Goal: Task Accomplishment & Management: Manage account settings

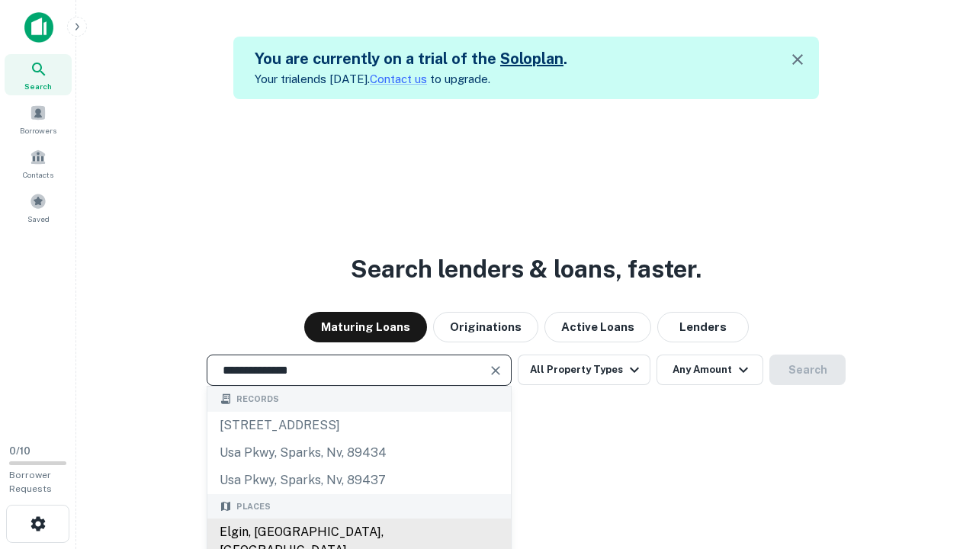
click at [358, 532] on div "Elgin, [GEOGRAPHIC_DATA], [GEOGRAPHIC_DATA]" at bounding box center [358, 541] width 303 height 46
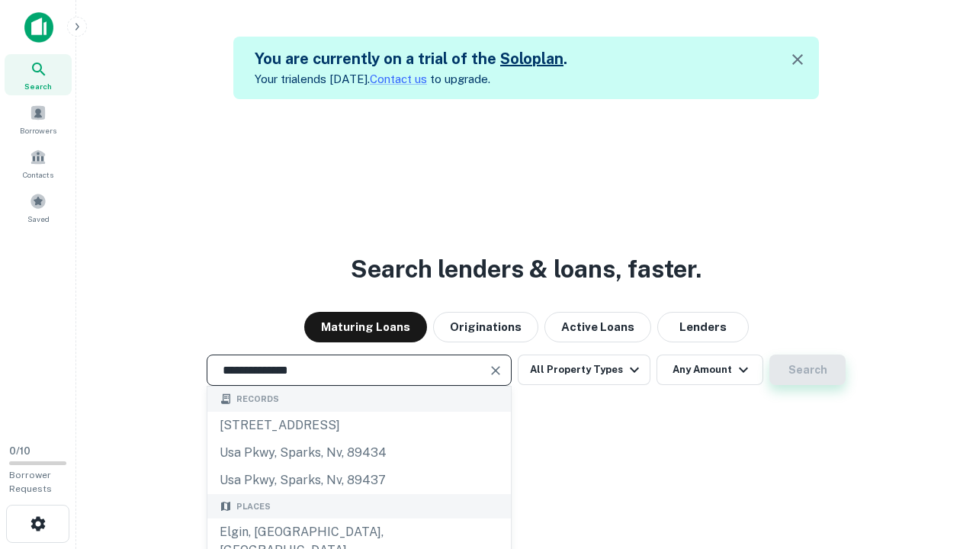
type input "**********"
click at [769, 354] on button "Search" at bounding box center [807, 369] width 76 height 30
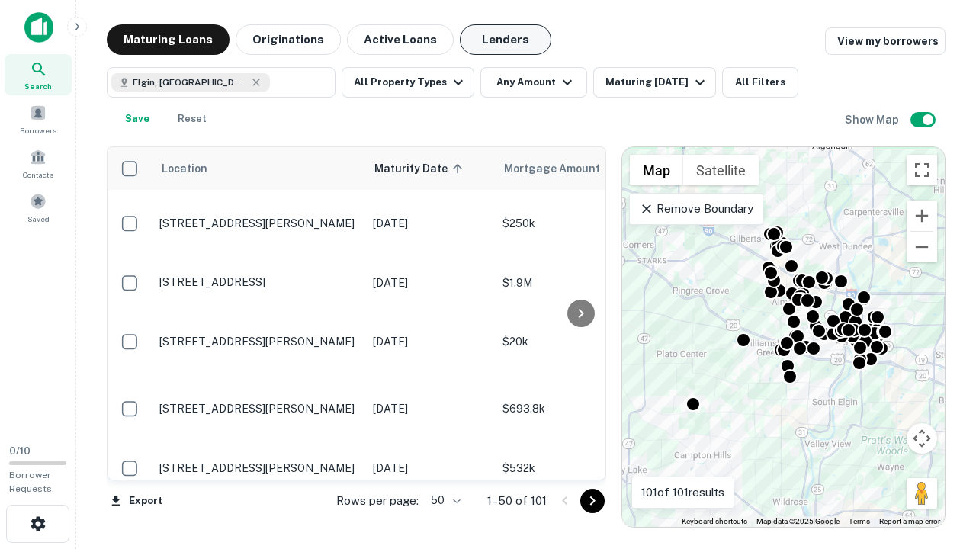
click at [505, 40] on button "Lenders" at bounding box center [505, 39] width 91 height 30
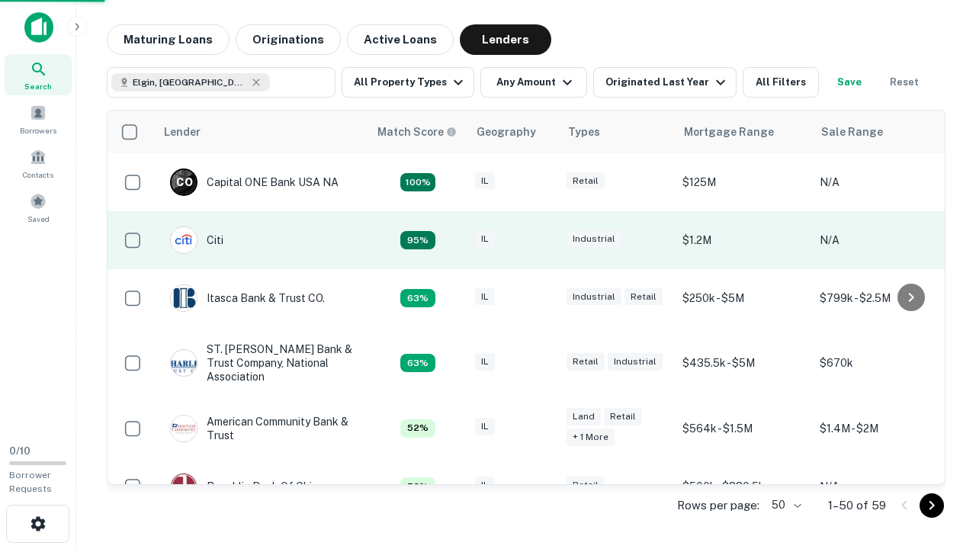
click at [541, 240] on div "IL" at bounding box center [513, 240] width 76 height 21
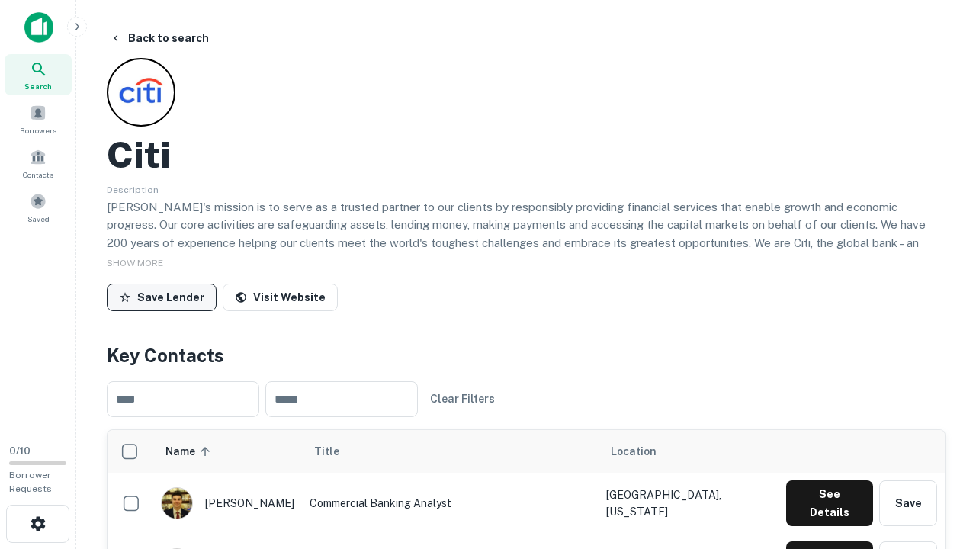
click at [162, 297] on button "Save Lender" at bounding box center [162, 297] width 110 height 27
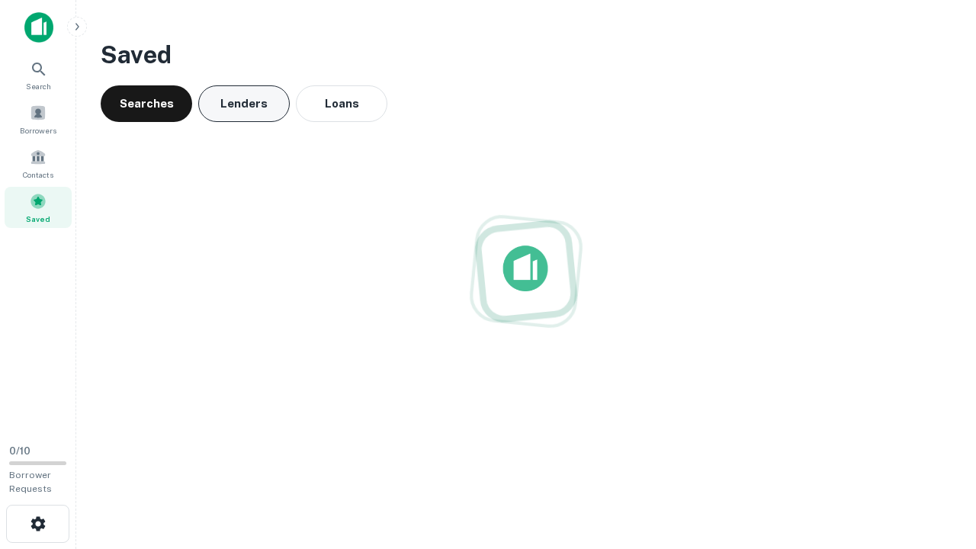
click at [244, 104] on button "Lenders" at bounding box center [243, 103] width 91 height 37
